Goal: Transaction & Acquisition: Purchase product/service

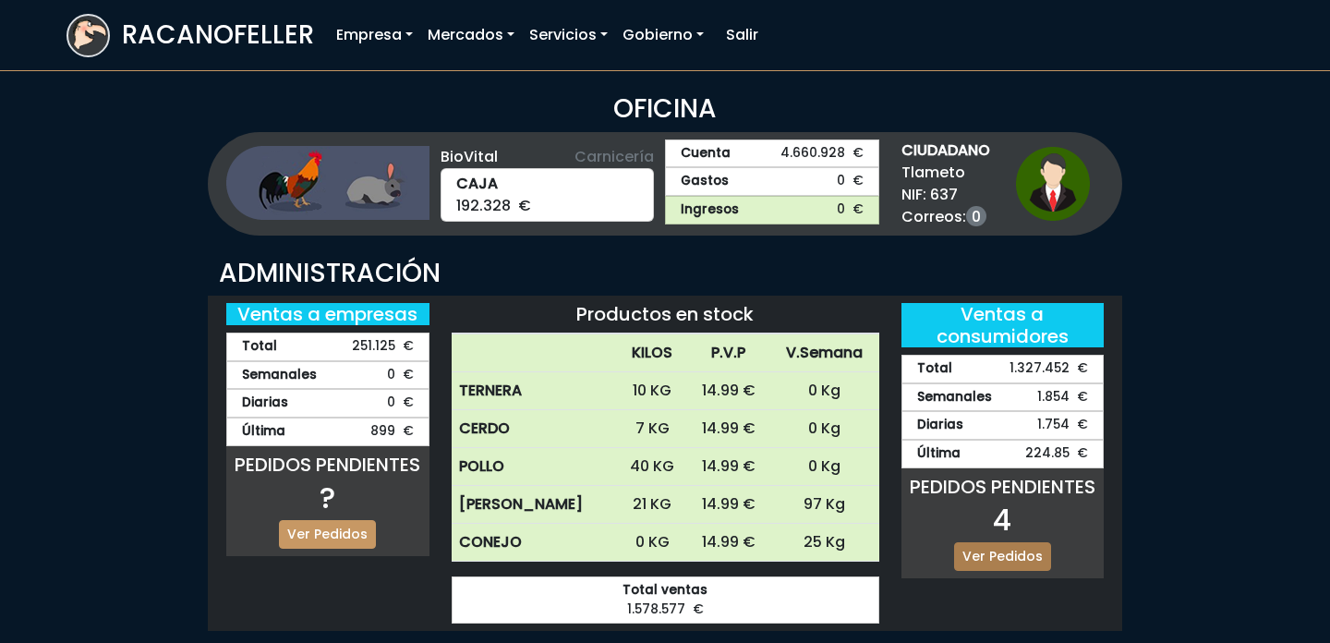
click at [1012, 548] on link "Ver Pedidos" at bounding box center [1002, 556] width 97 height 29
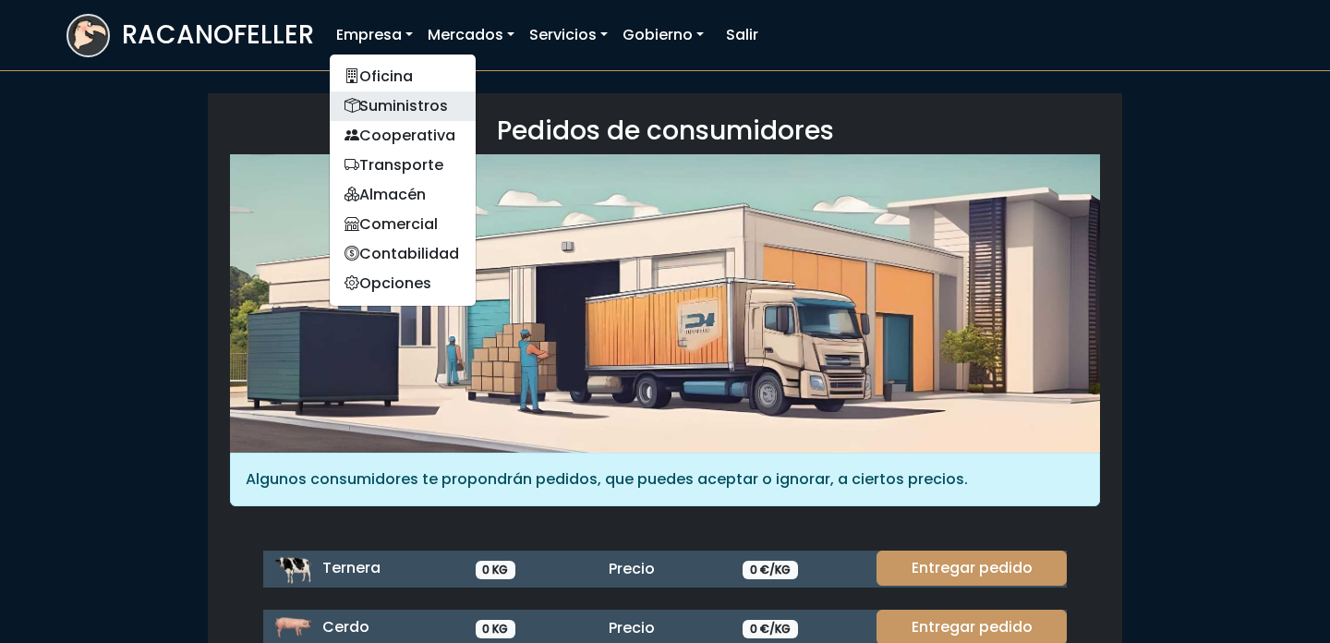
click at [386, 96] on link "Suministros" at bounding box center [403, 106] width 146 height 30
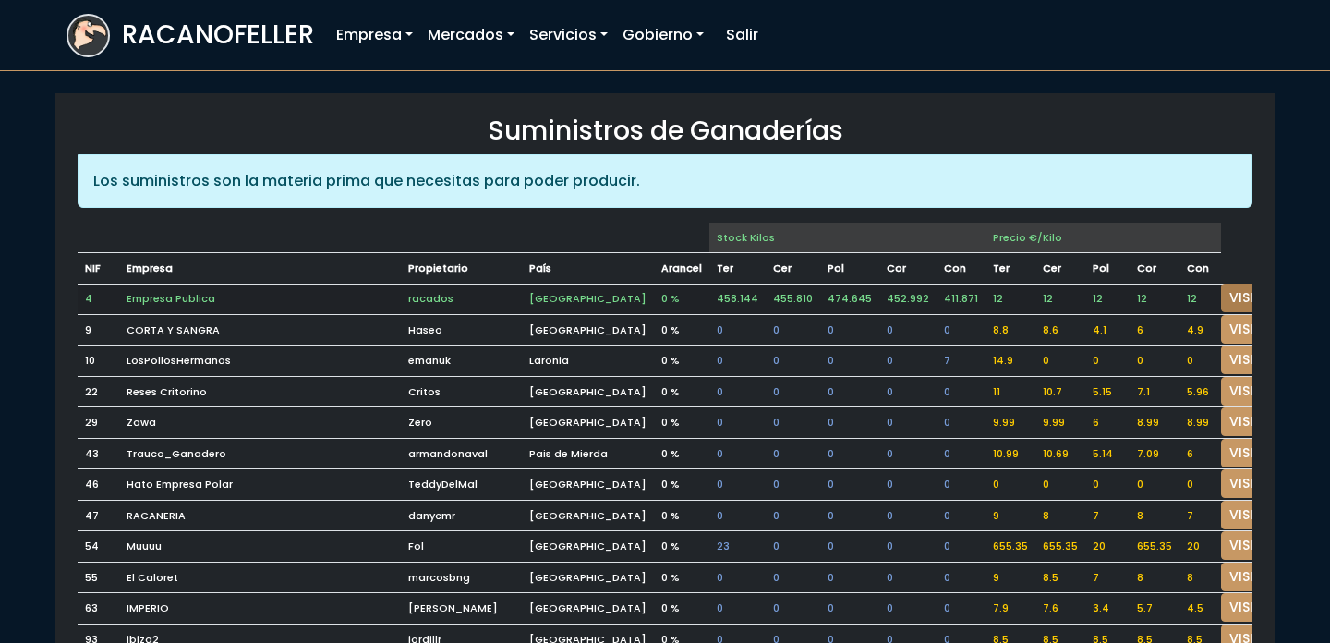
click at [1221, 291] on link "VISITAR" at bounding box center [1254, 297] width 66 height 29
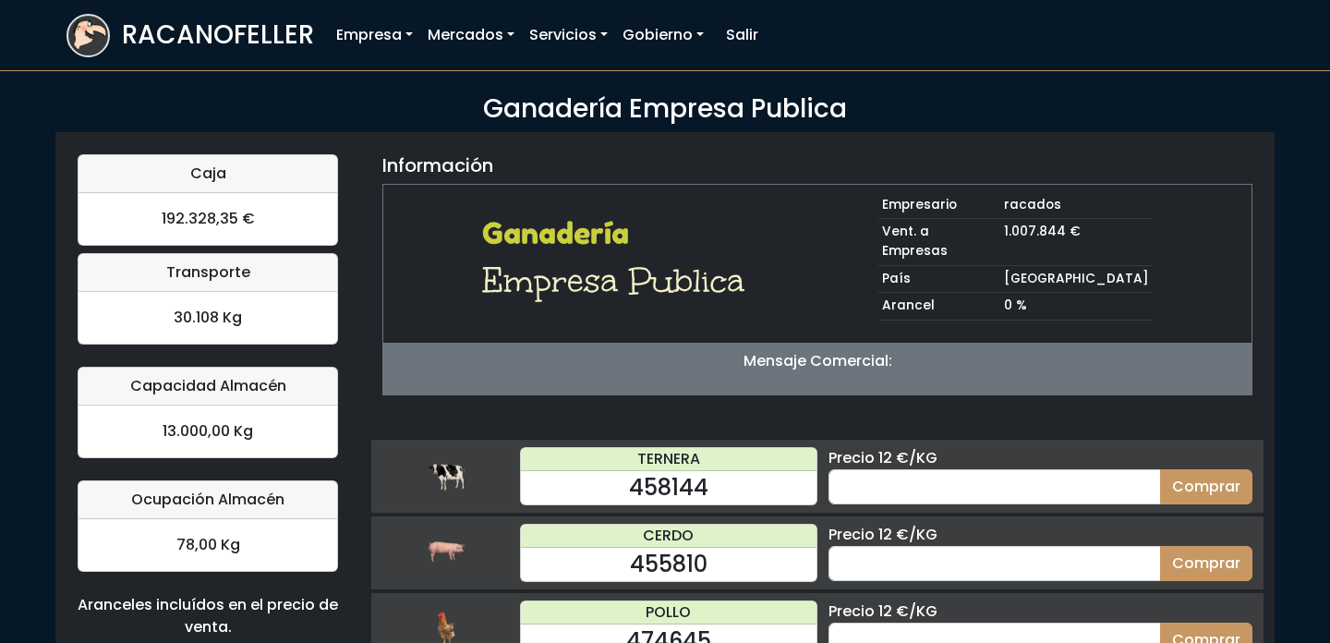
scroll to position [180, 0]
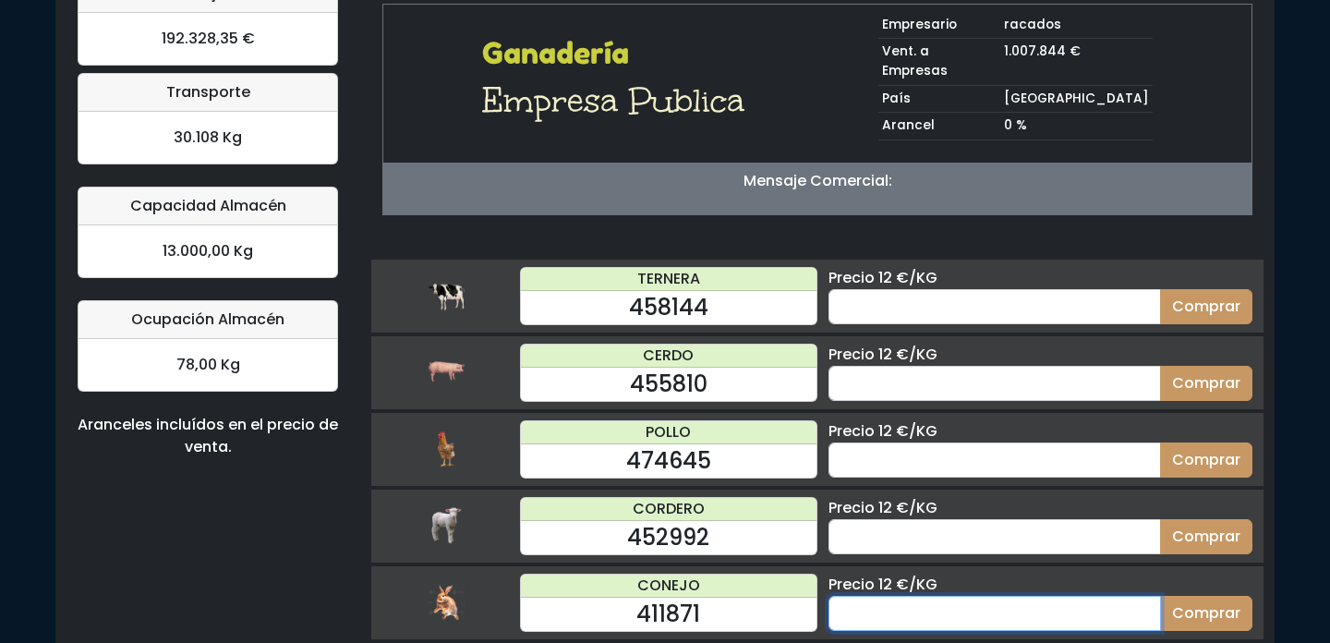
click at [945, 596] on input "number" at bounding box center [994, 613] width 332 height 35
type input "20"
click at [1160, 596] on button "Comprar" at bounding box center [1206, 613] width 92 height 35
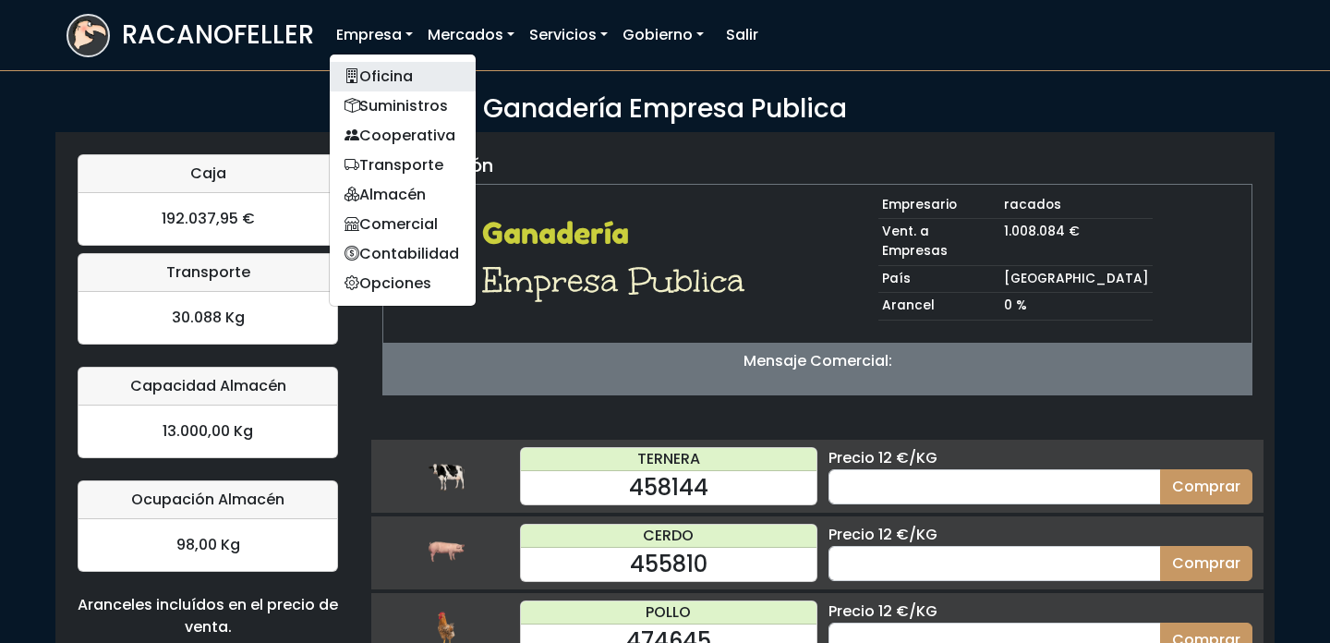
click at [401, 73] on link "Oficina" at bounding box center [403, 77] width 146 height 30
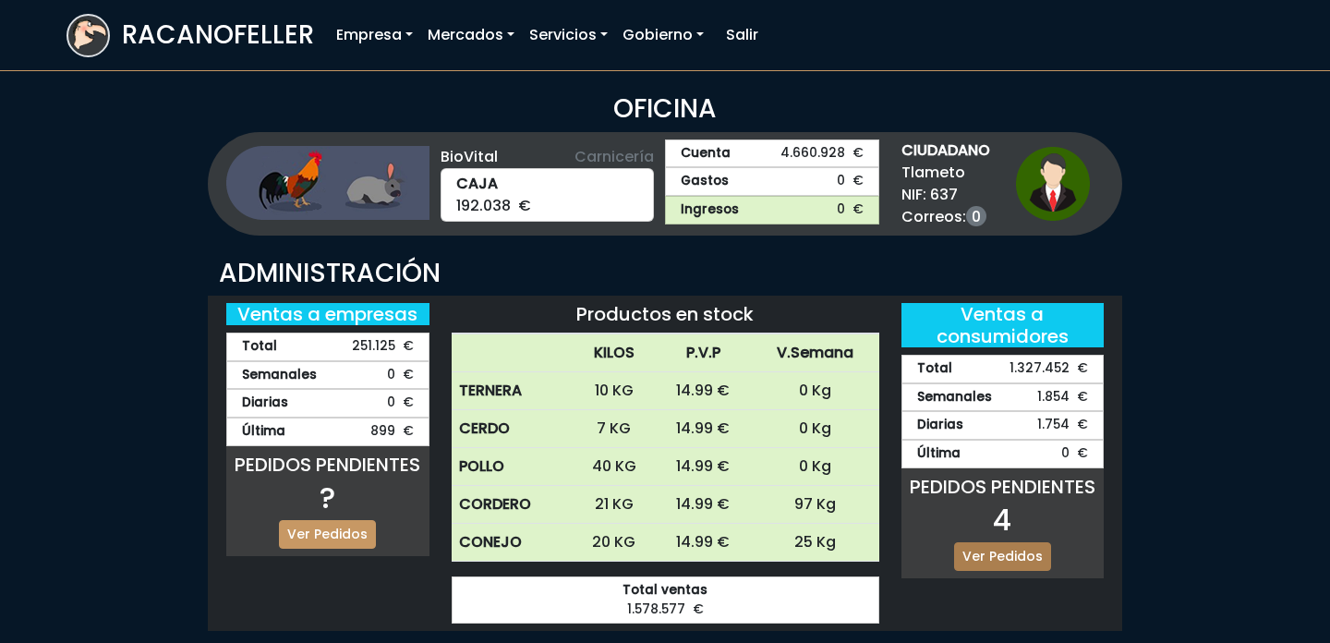
click at [990, 550] on link "Ver Pedidos" at bounding box center [1002, 556] width 97 height 29
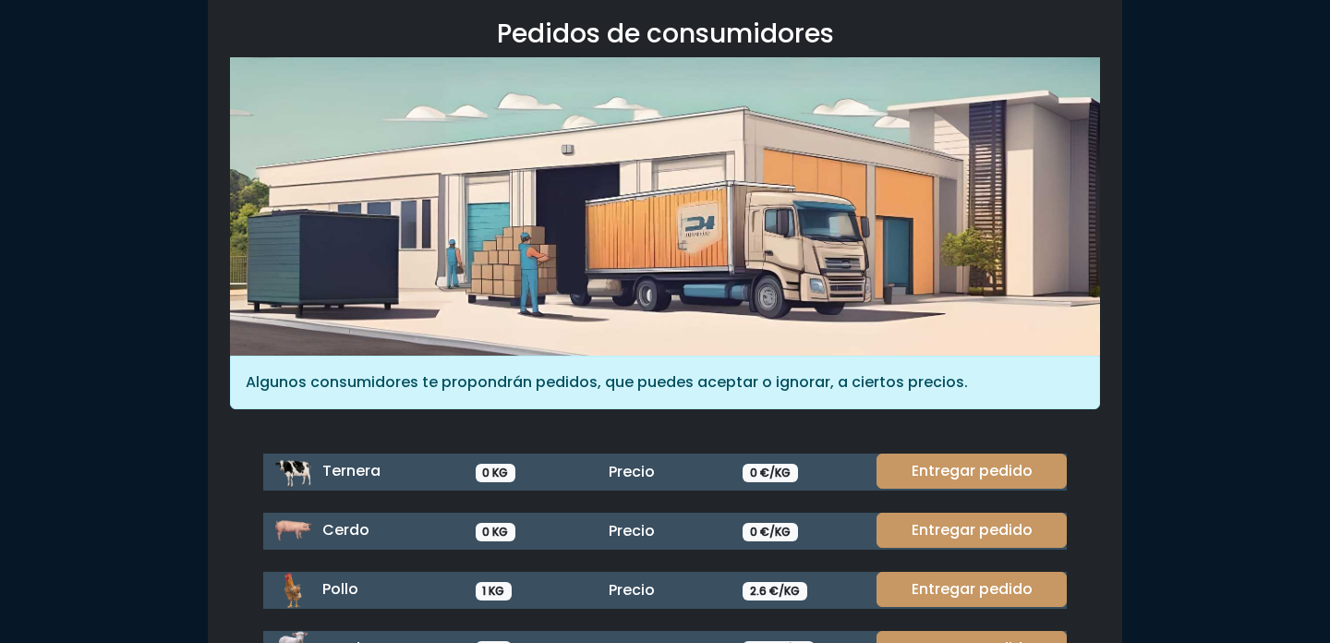
scroll to position [245, 0]
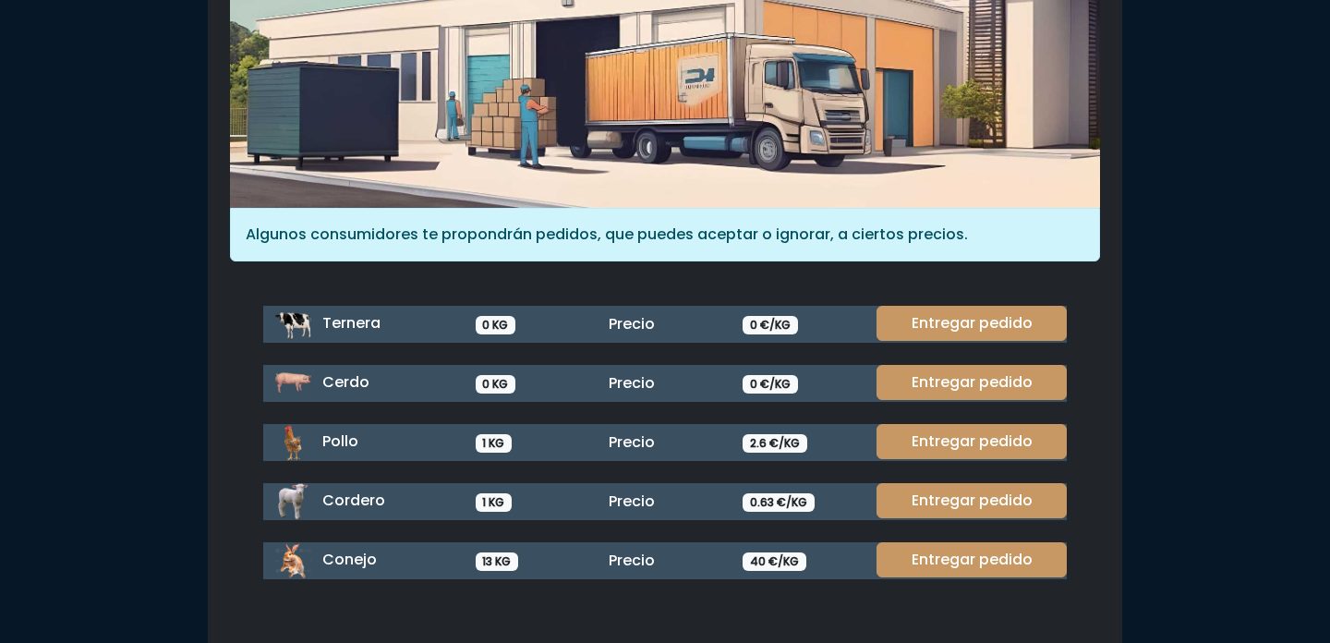
click at [990, 550] on link "Entregar pedido" at bounding box center [971, 559] width 190 height 35
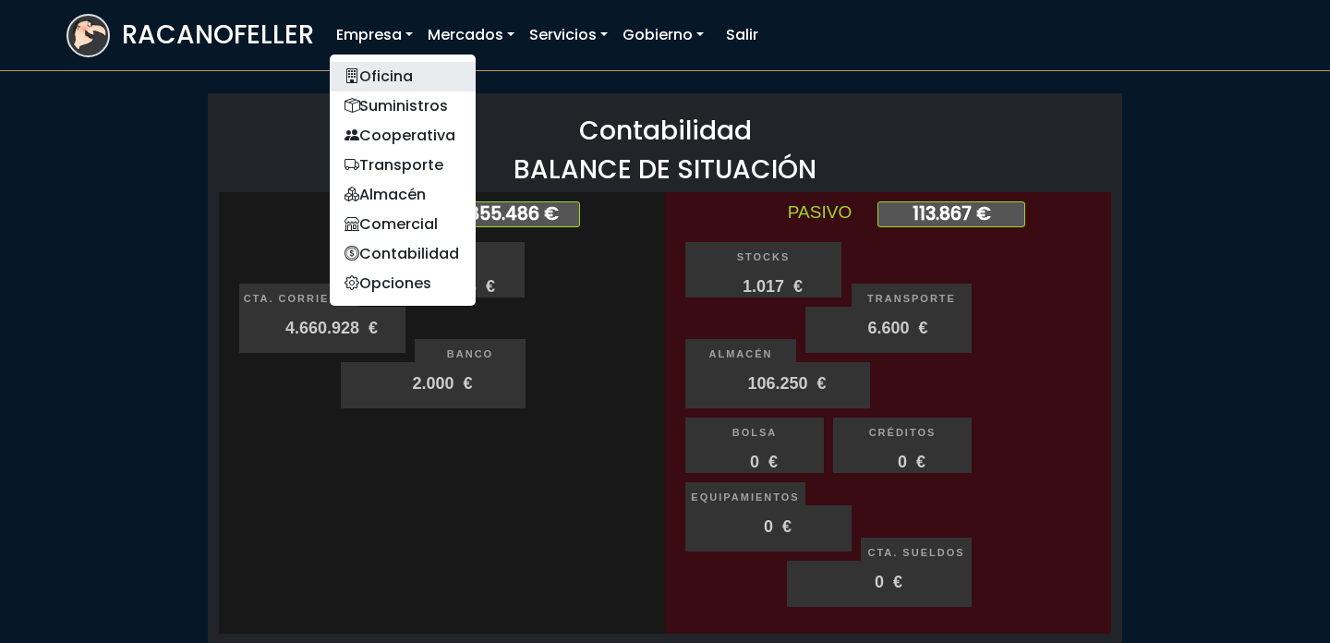
click at [375, 76] on link "Oficina" at bounding box center [403, 77] width 146 height 30
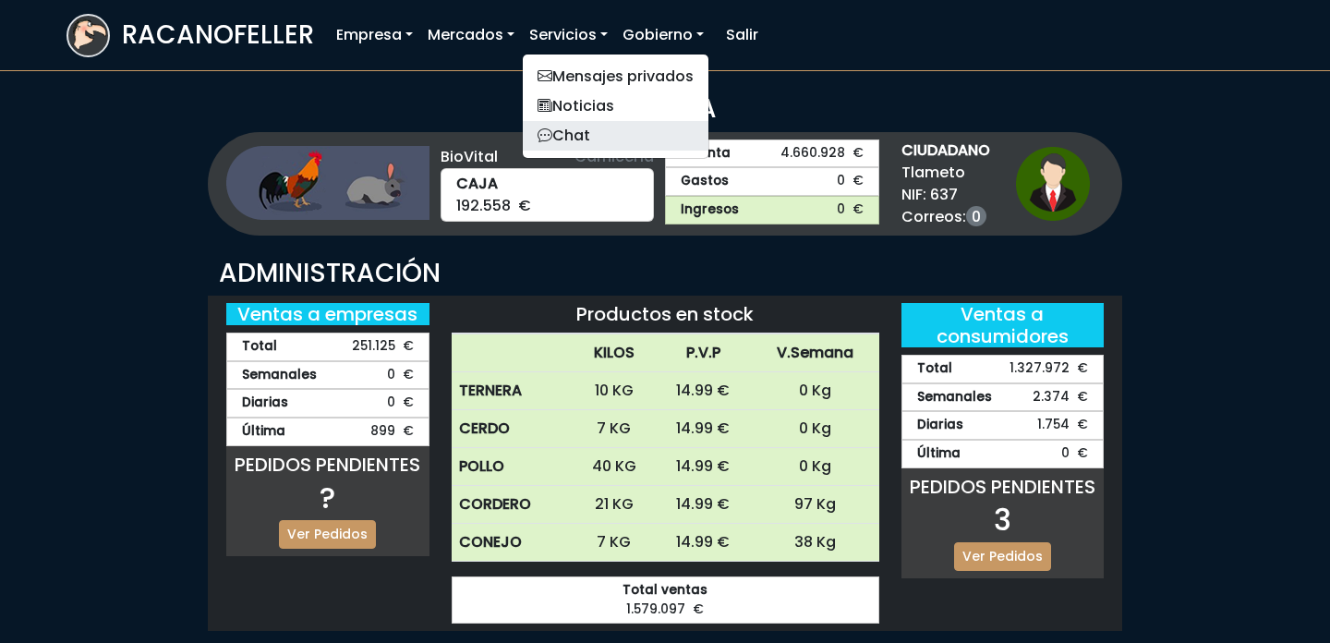
click at [566, 138] on link "Chat" at bounding box center [616, 136] width 186 height 30
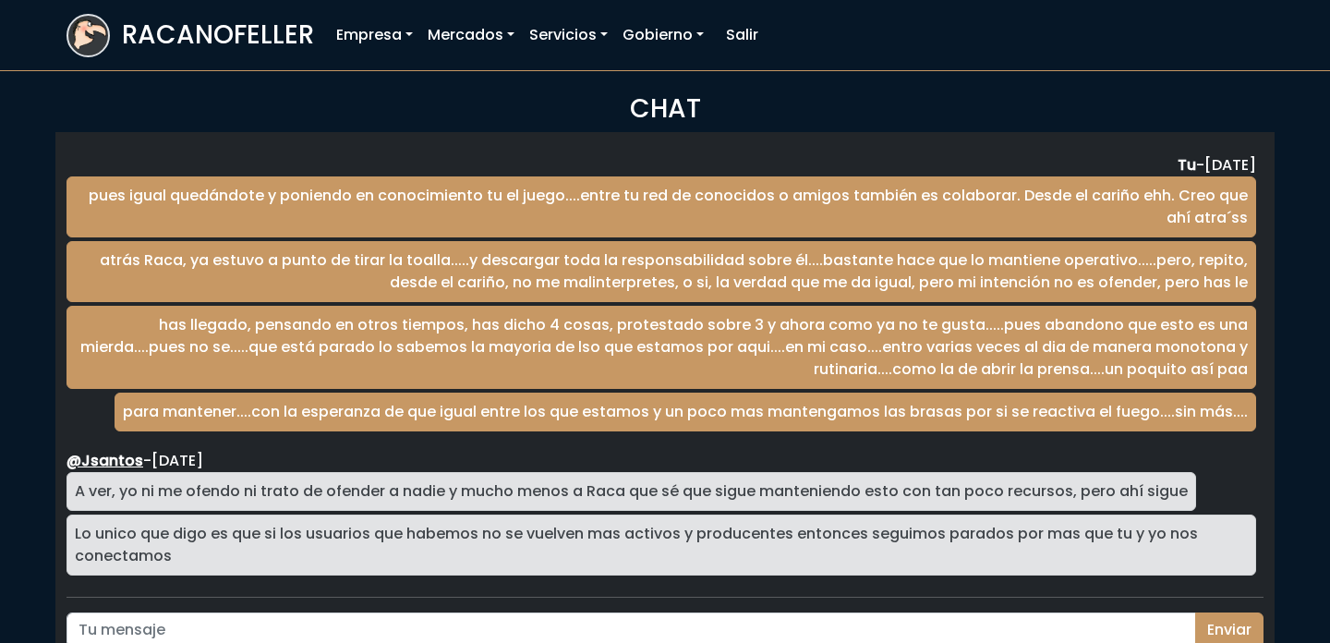
scroll to position [3055, 0]
